Goal: Information Seeking & Learning: Learn about a topic

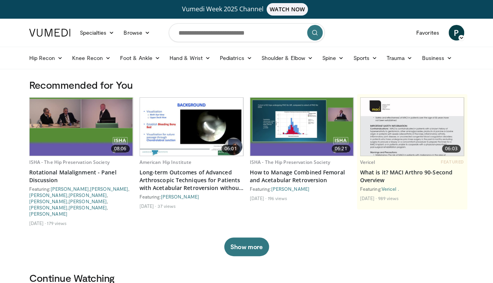
scroll to position [10, 0]
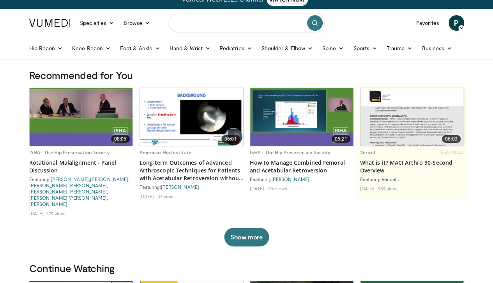
click at [195, 25] on input "Search topics, interventions" at bounding box center [247, 23] width 156 height 19
type input "**********"
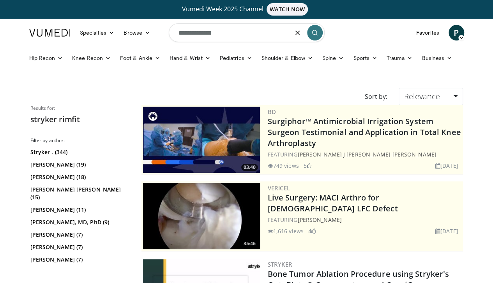
drag, startPoint x: 241, startPoint y: 34, endPoint x: 198, endPoint y: 34, distance: 43.3
click at [198, 34] on input "**********" at bounding box center [247, 32] width 156 height 19
type input "**********"
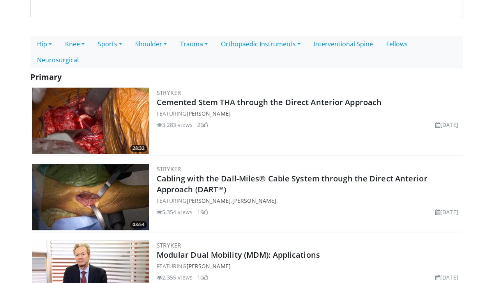
scroll to position [161, 0]
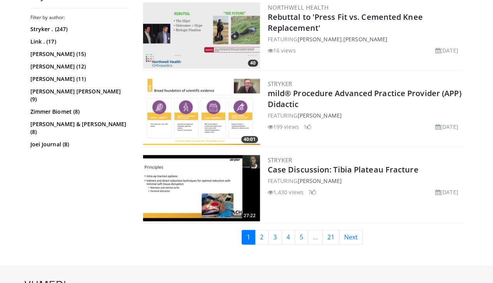
scroll to position [1948, 0]
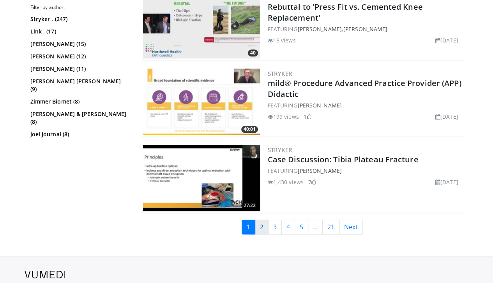
click at [267, 228] on link "2" at bounding box center [262, 227] width 14 height 15
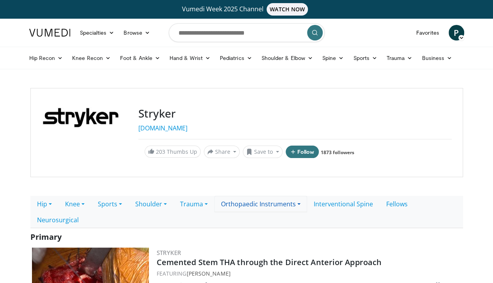
scroll to position [72, 0]
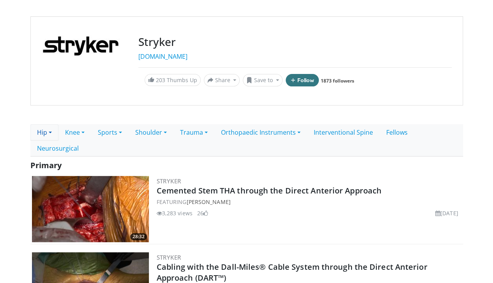
click at [30, 135] on link "Hip" at bounding box center [44, 132] width 28 height 16
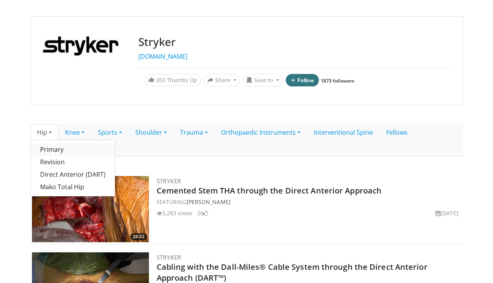
click at [37, 147] on link "Primary" at bounding box center [73, 149] width 84 height 12
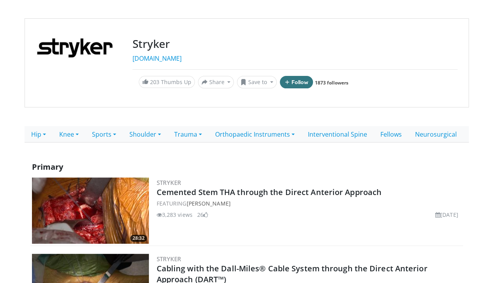
scroll to position [71, 0]
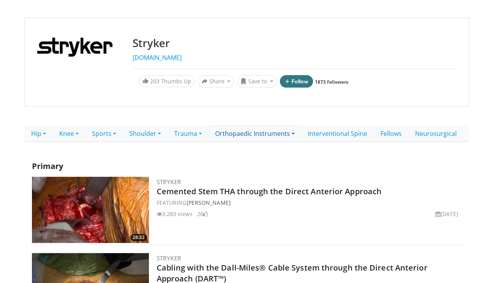
click at [235, 134] on link "Orthopaedic Instruments" at bounding box center [255, 133] width 93 height 16
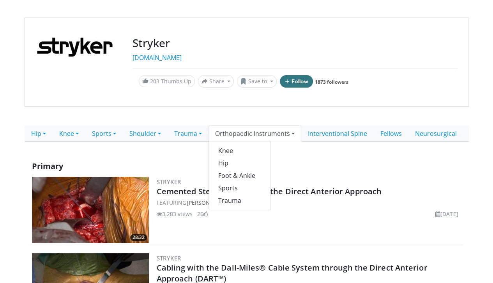
click at [285, 158] on div "Primary" at bounding box center [246, 166] width 433 height 18
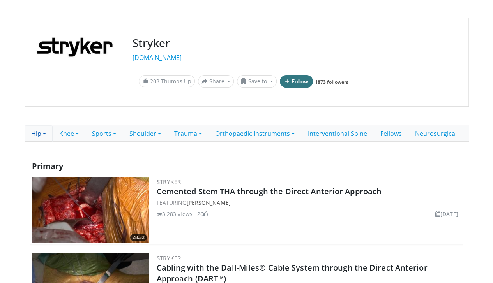
click at [25, 133] on link "Hip" at bounding box center [39, 133] width 28 height 16
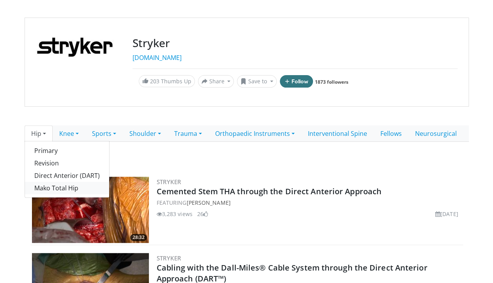
click at [48, 189] on link "Mako Total Hip" at bounding box center [67, 188] width 84 height 12
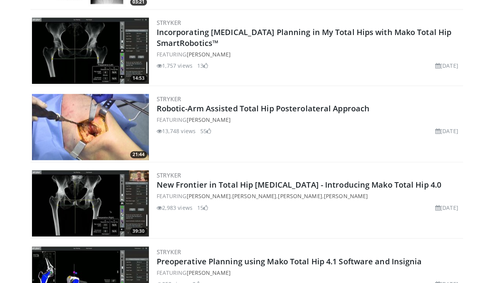
scroll to position [536, 0]
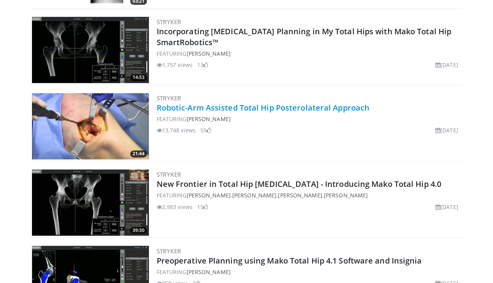
click at [193, 109] on link "Robotic-Arm Assisted Total Hip Posterolateral Approach" at bounding box center [263, 107] width 213 height 11
